Goal: Information Seeking & Learning: Learn about a topic

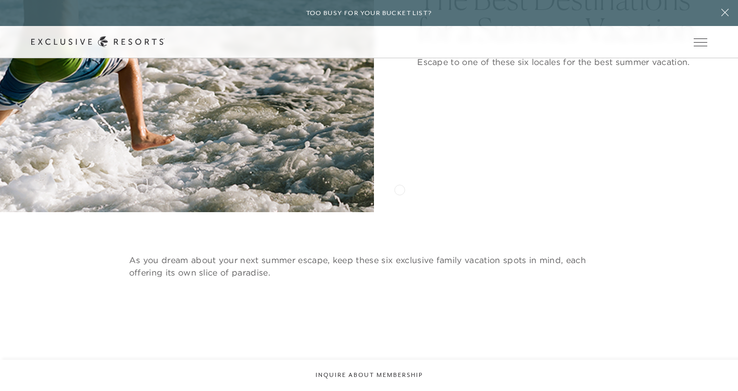
scroll to position [312, 0]
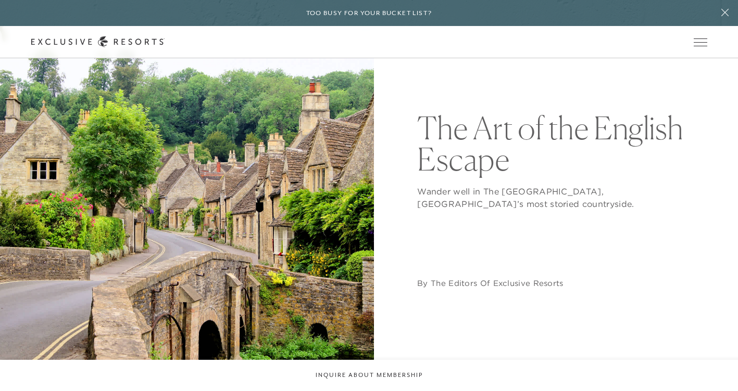
scroll to position [104, 0]
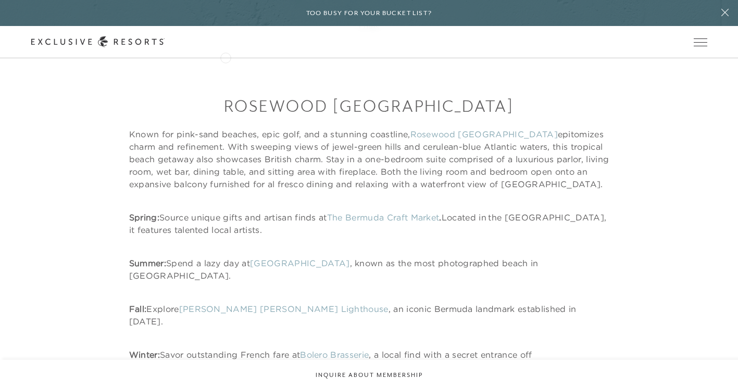
scroll to position [937, 0]
